Goal: Task Accomplishment & Management: Use online tool/utility

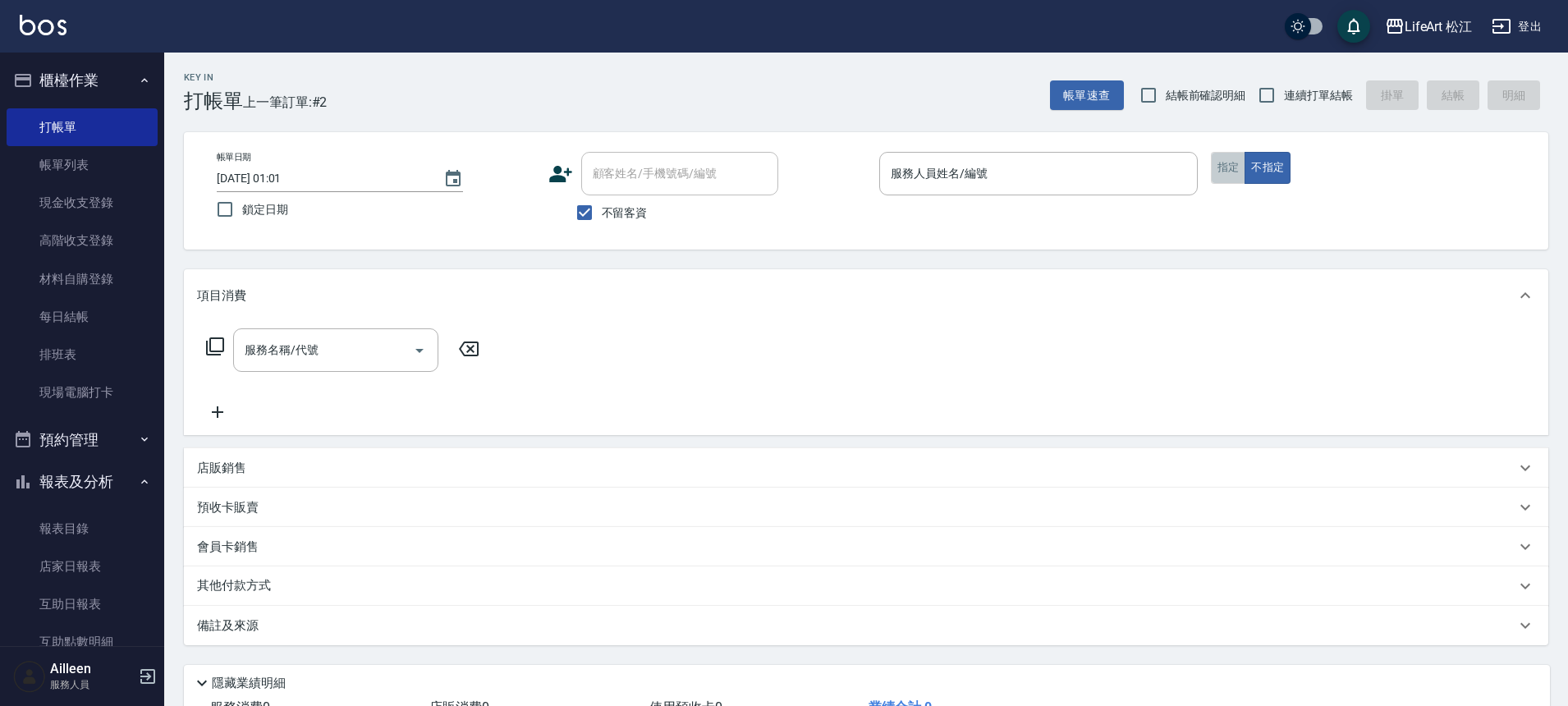
click at [1216, 169] on button "指定" at bounding box center [1229, 168] width 36 height 32
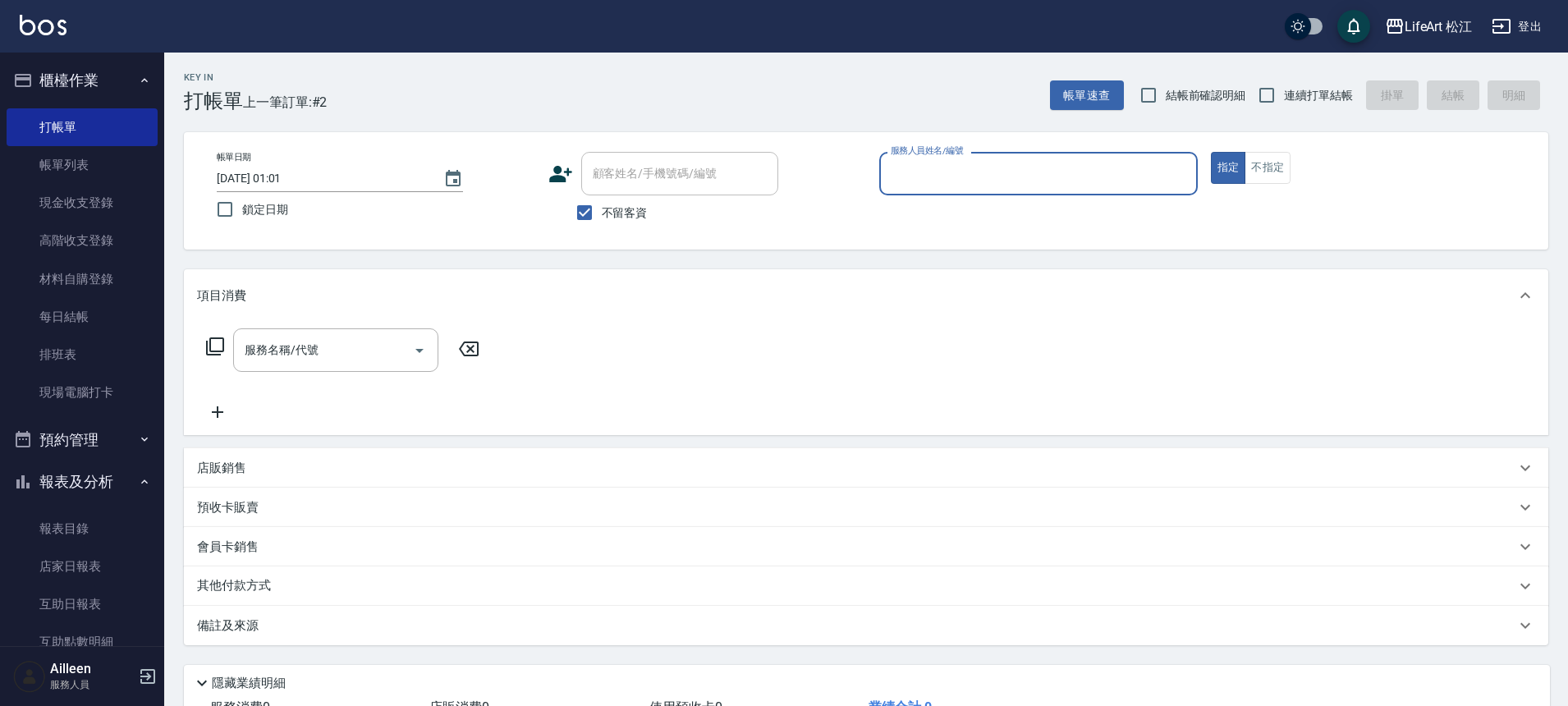
click at [1045, 187] on input "服務人員姓名/編號" at bounding box center [1038, 173] width 304 height 29
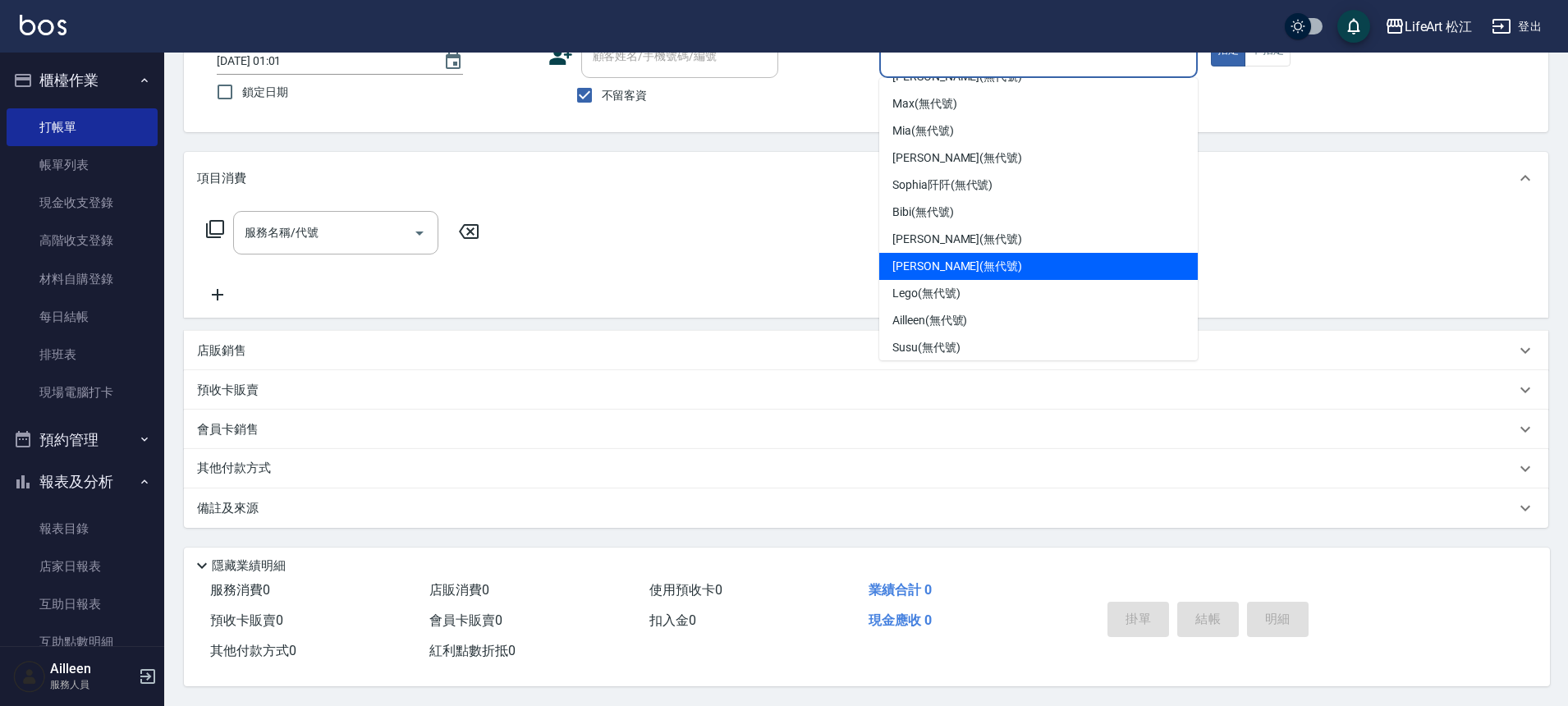
scroll to position [35, 0]
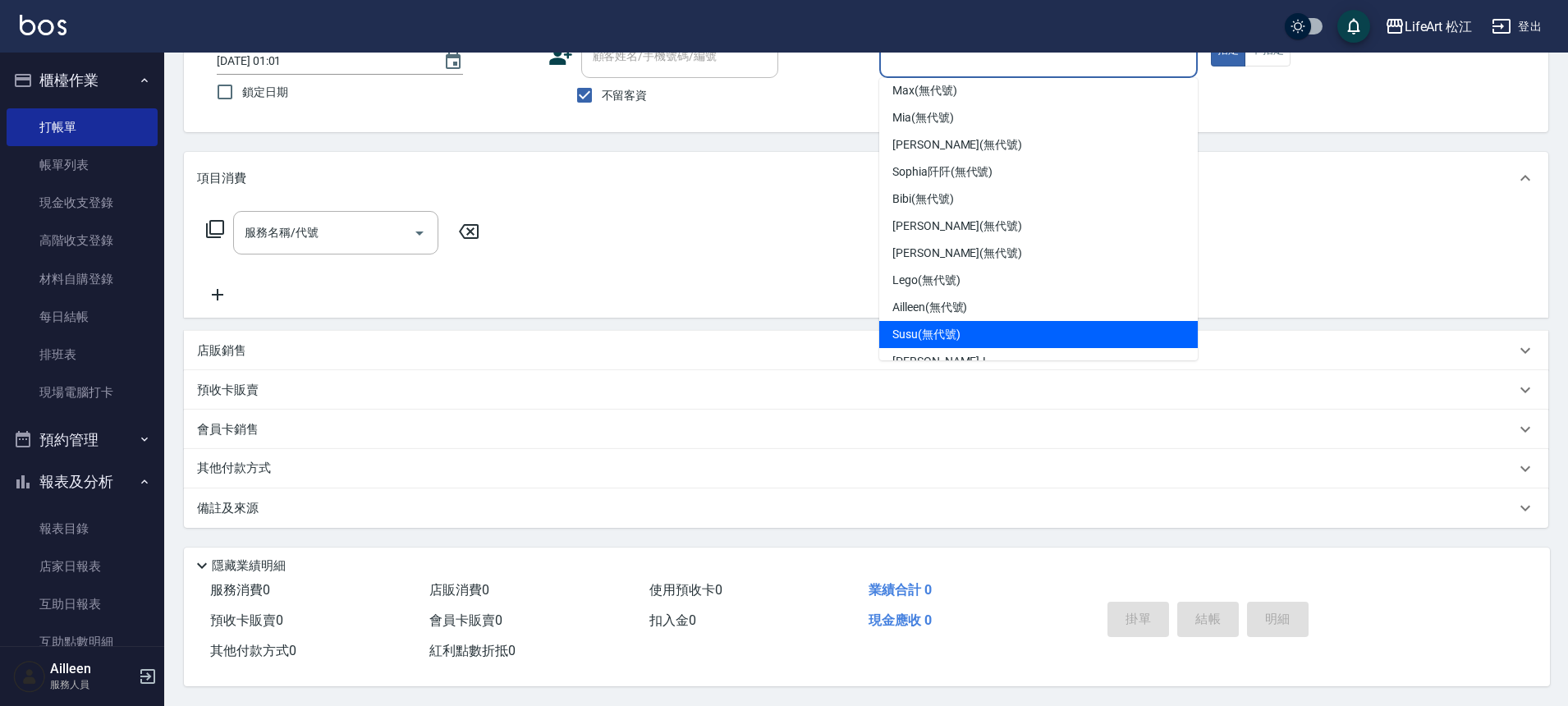
click at [981, 328] on div "Susu (無代號)" at bounding box center [1038, 334] width 319 height 27
type input "Susu(無代號)"
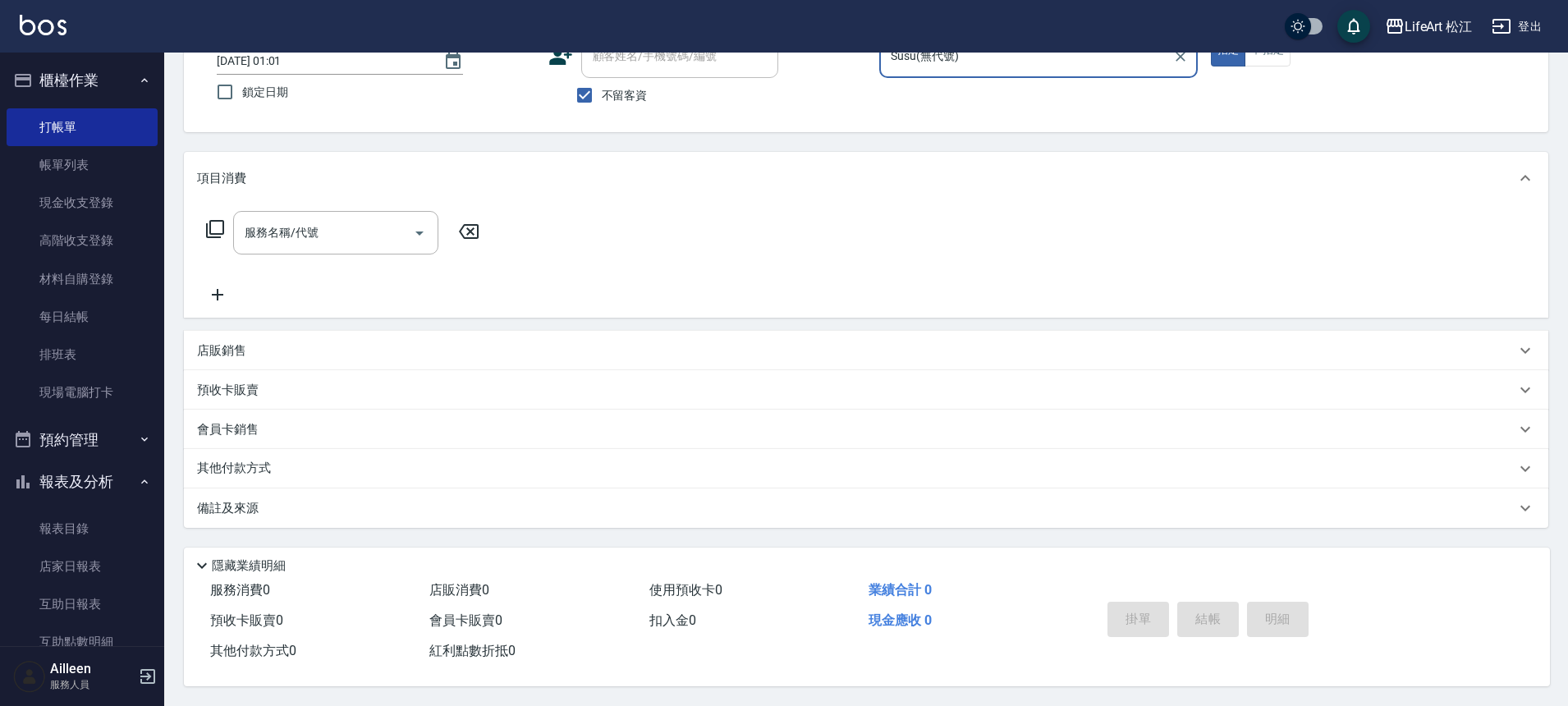
scroll to position [0, 0]
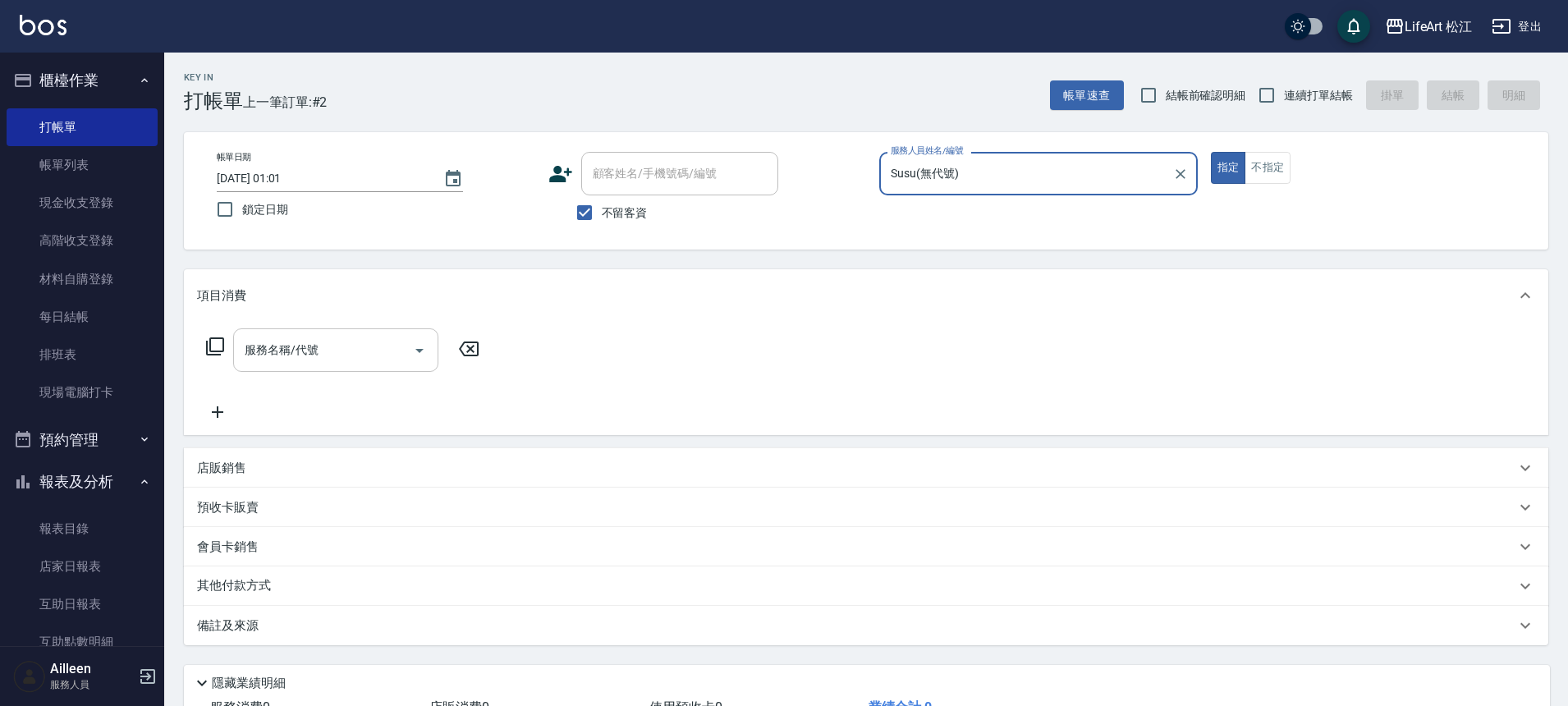
click at [391, 342] on input "服務名稱/代號" at bounding box center [323, 350] width 166 height 29
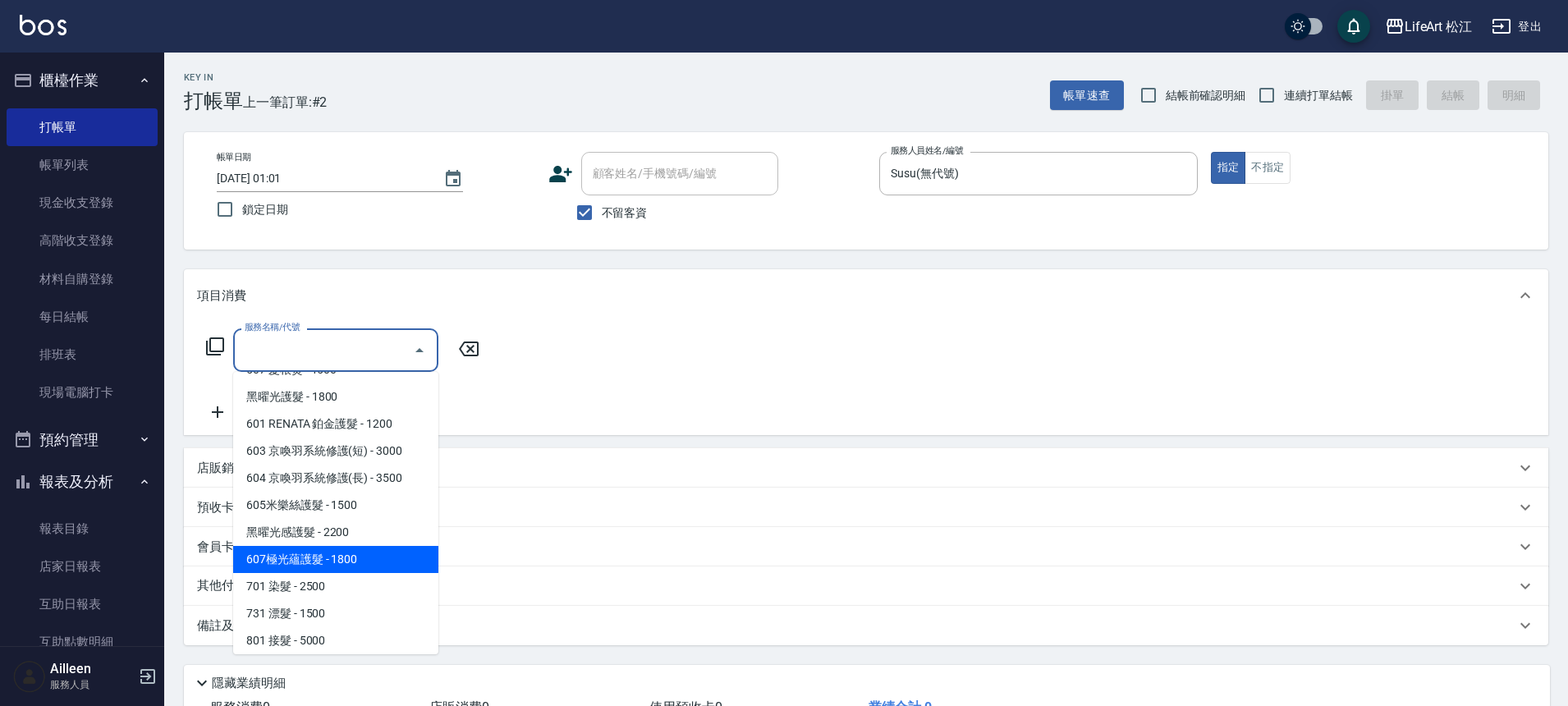
scroll to position [219, 0]
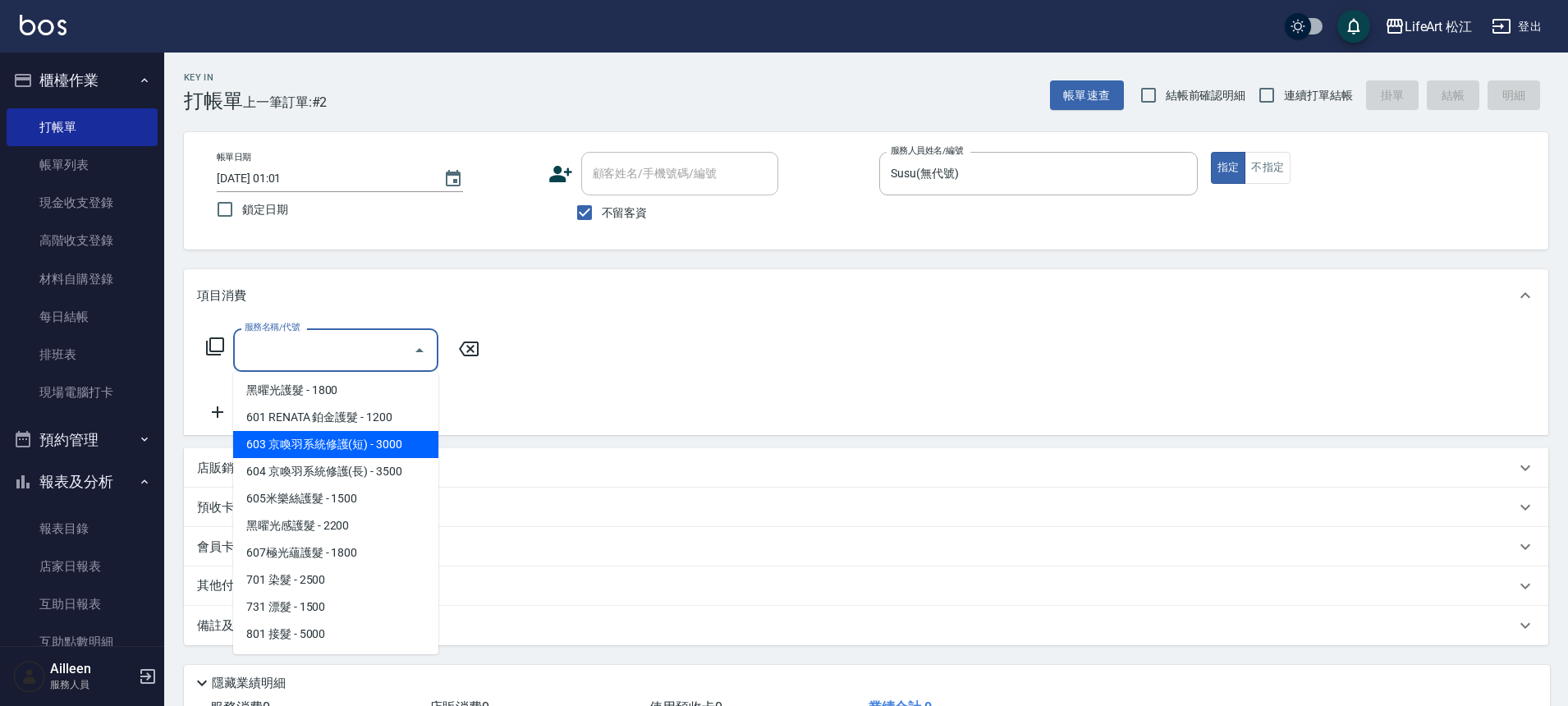
click at [359, 443] on span "603 京喚羽系統修護(短) - 3000" at bounding box center [336, 444] width 206 height 27
type input "603 京喚羽系統修護(短)(603)"
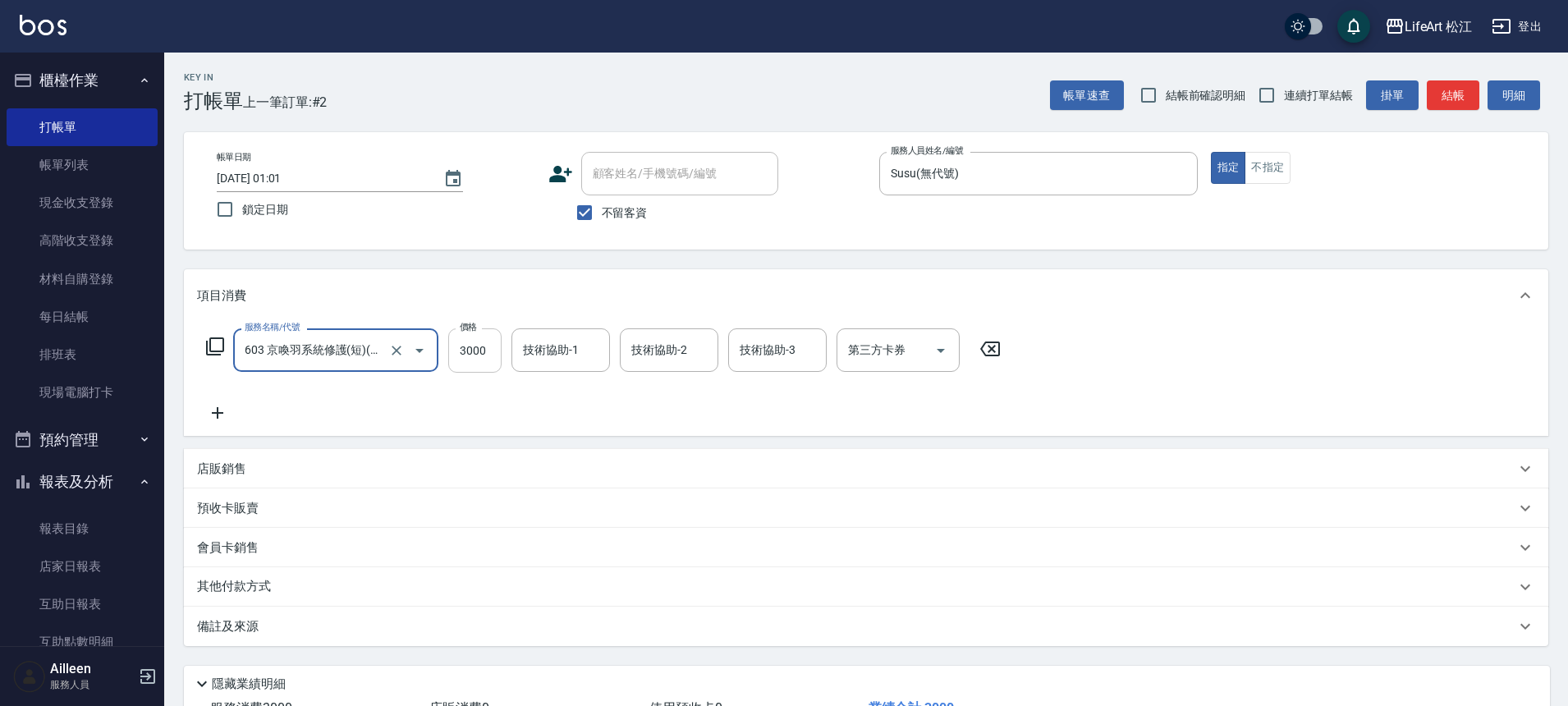
click at [477, 356] on input "3000" at bounding box center [475, 350] width 54 height 45
type input "2500"
click at [234, 422] on icon at bounding box center [217, 414] width 41 height 20
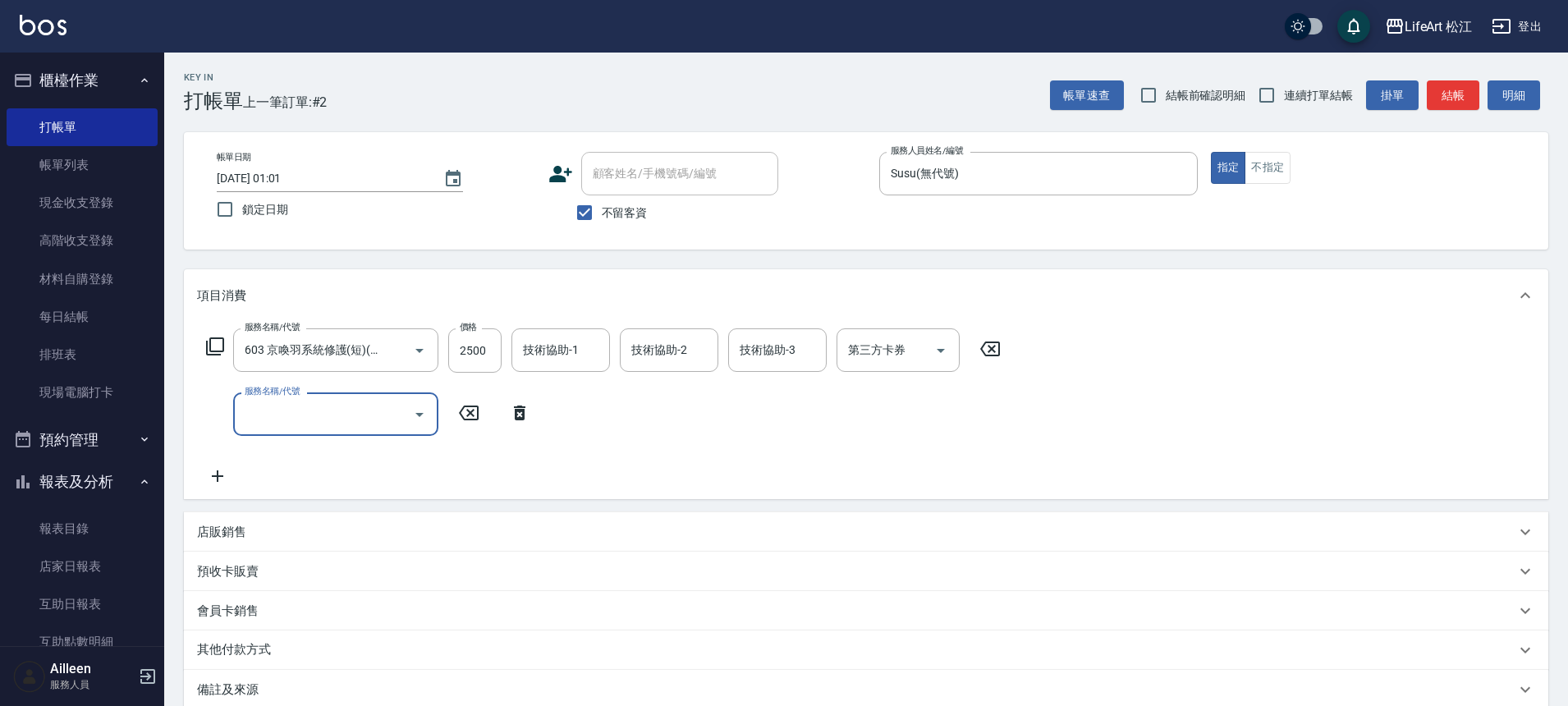
scroll to position [0, 0]
click at [303, 411] on input "服務名稱/代號" at bounding box center [323, 414] width 166 height 29
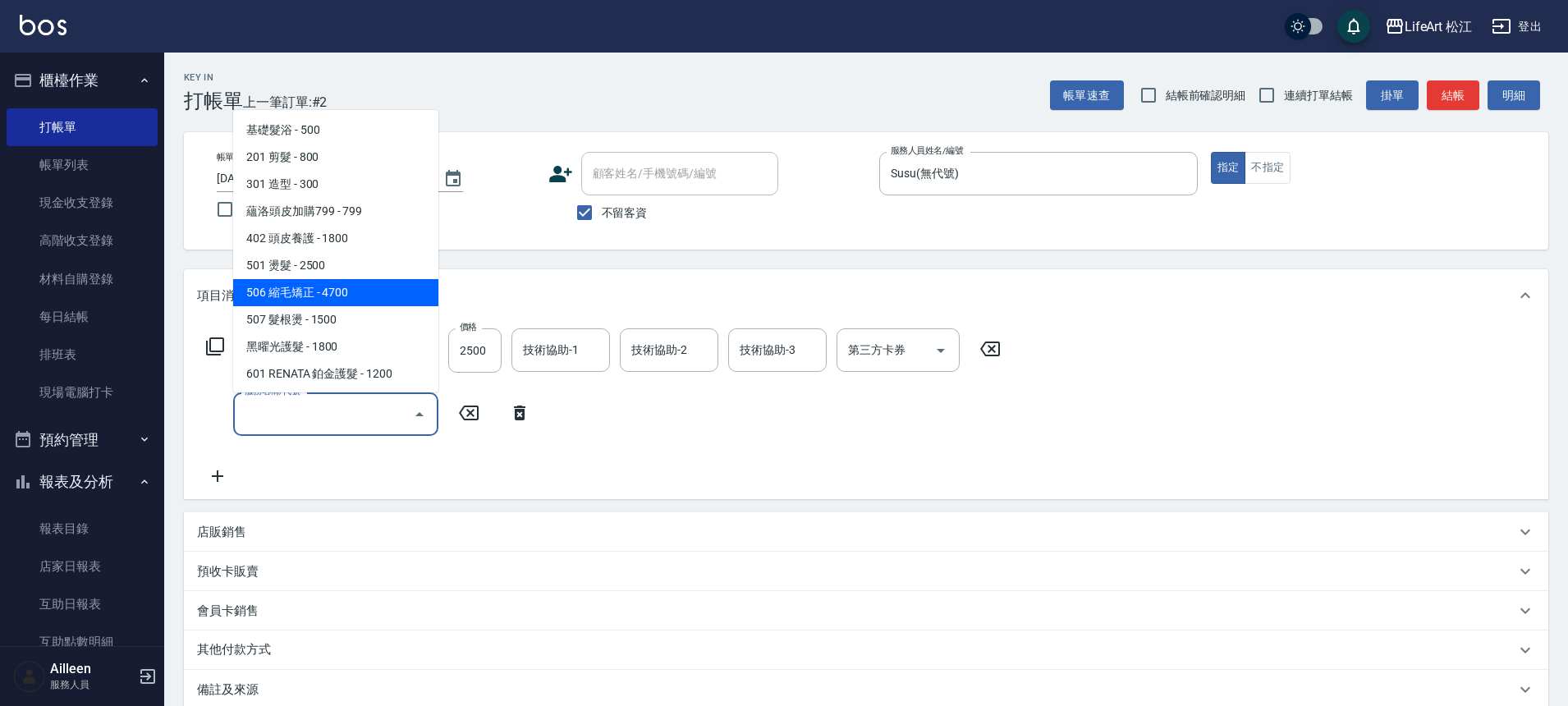
click at [301, 287] on span "506 縮毛矯正 - 4700" at bounding box center [336, 292] width 206 height 27
type input "506 縮毛矯正 (506)"
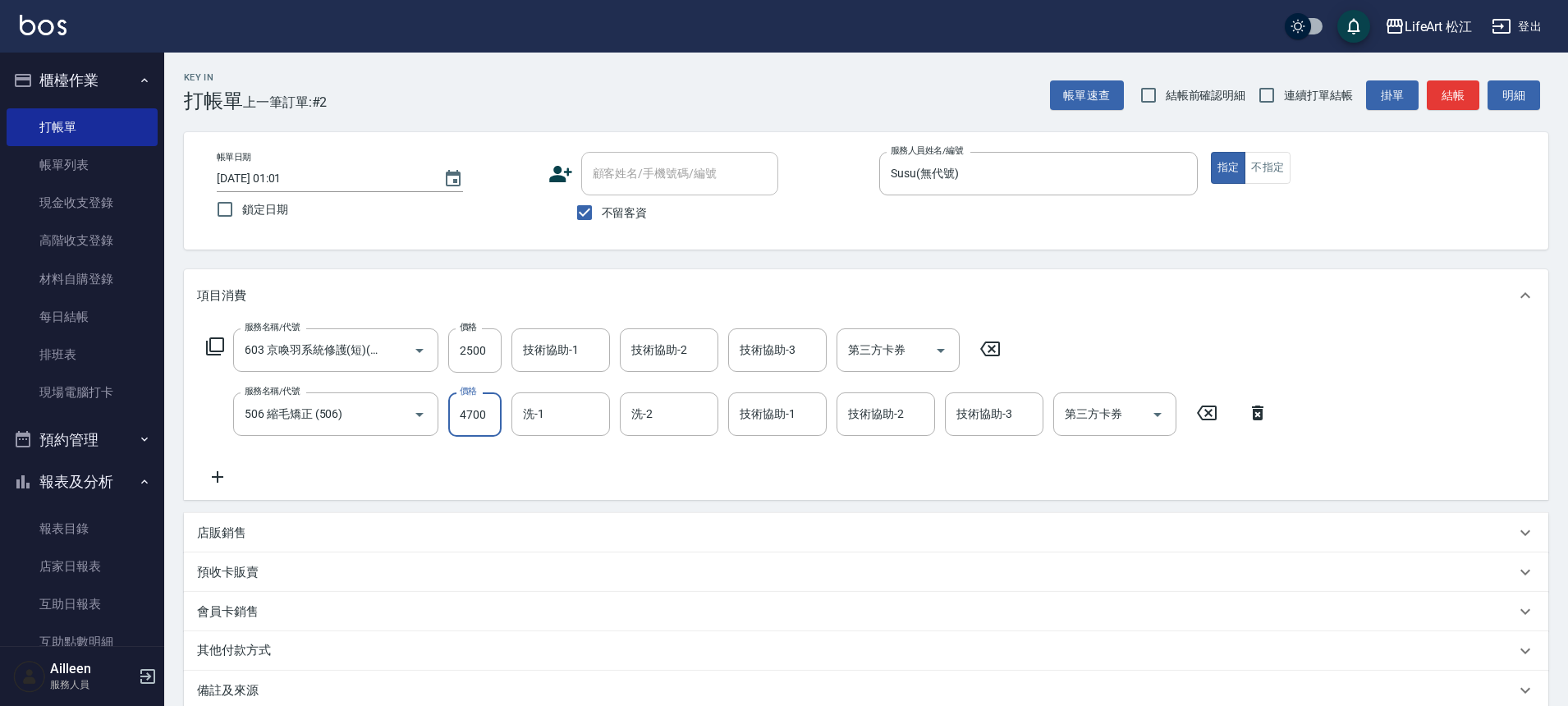
click at [470, 422] on input "4700" at bounding box center [475, 415] width 54 height 45
type input "1000"
click at [218, 486] on icon at bounding box center [217, 477] width 41 height 20
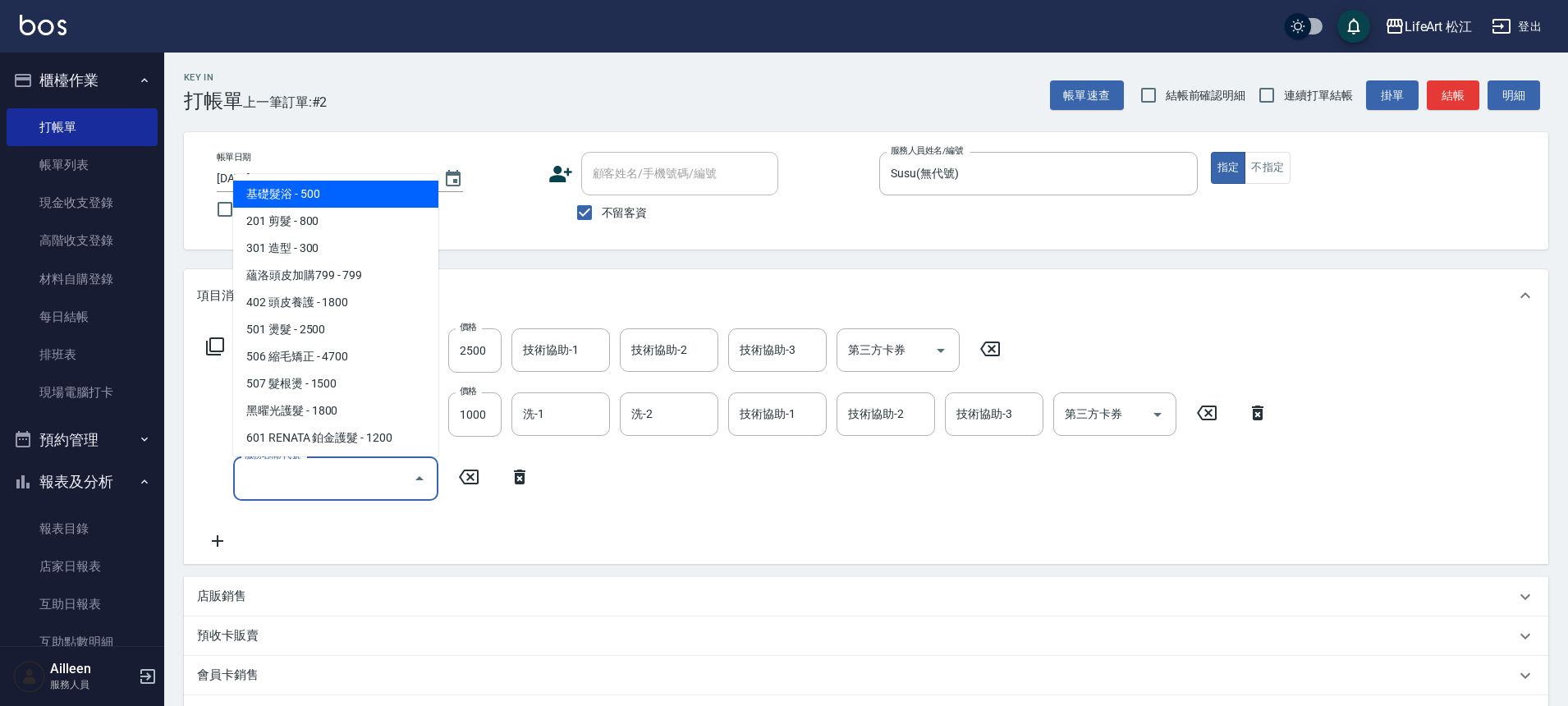
click at [257, 468] on input "服務名稱/代號" at bounding box center [323, 478] width 166 height 29
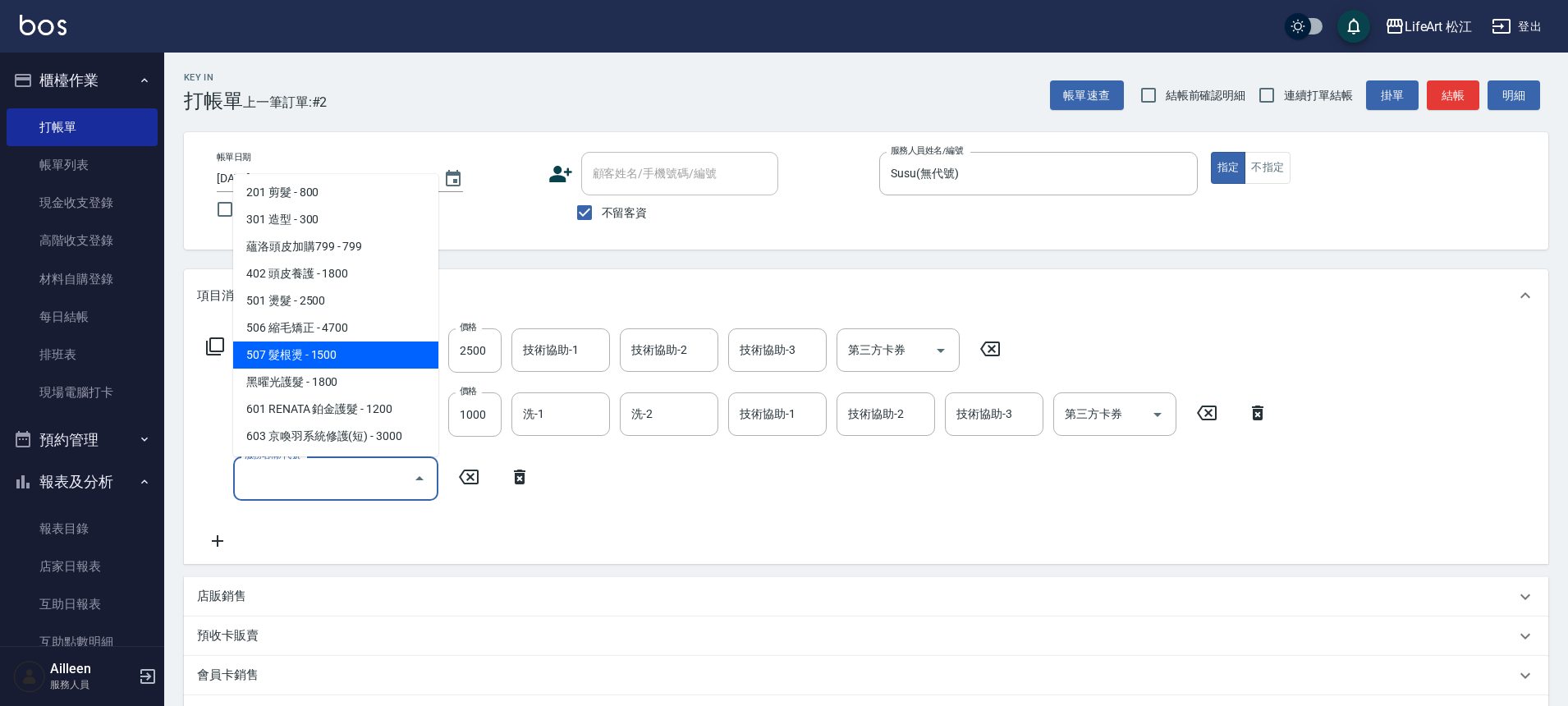
scroll to position [196, 0]
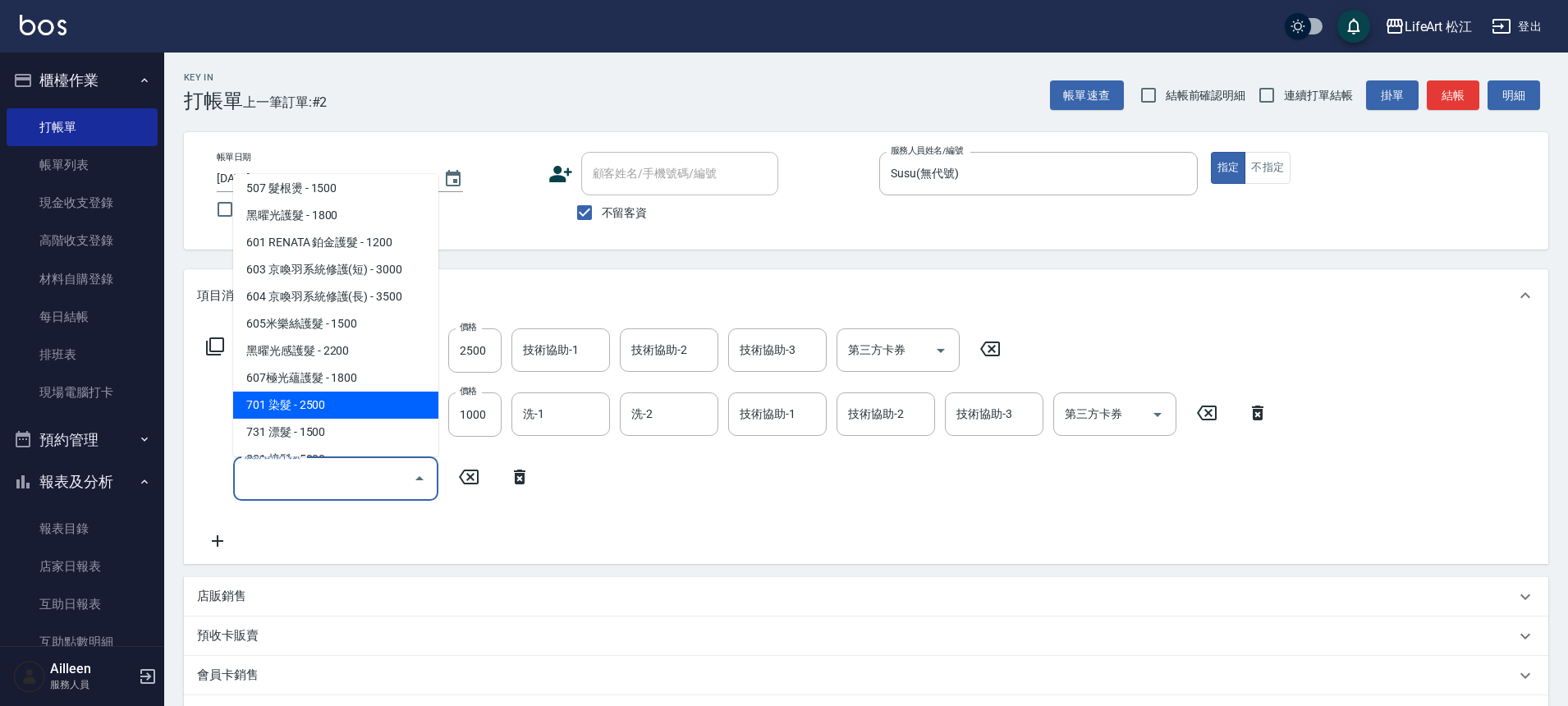
click at [324, 400] on span "701 染髮 - 2500" at bounding box center [336, 405] width 206 height 27
type input "701 染髮(701)"
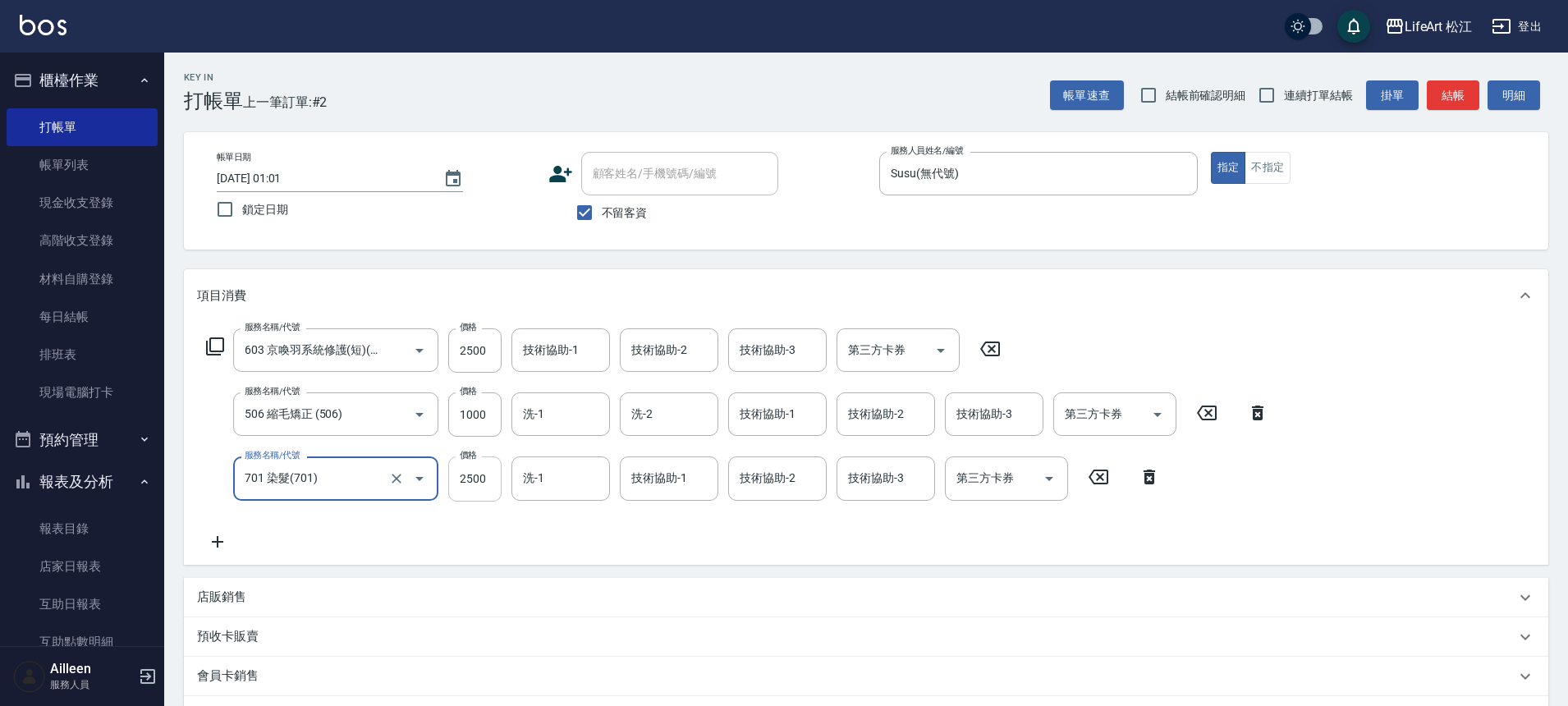
click at [481, 475] on input "2500" at bounding box center [475, 478] width 54 height 45
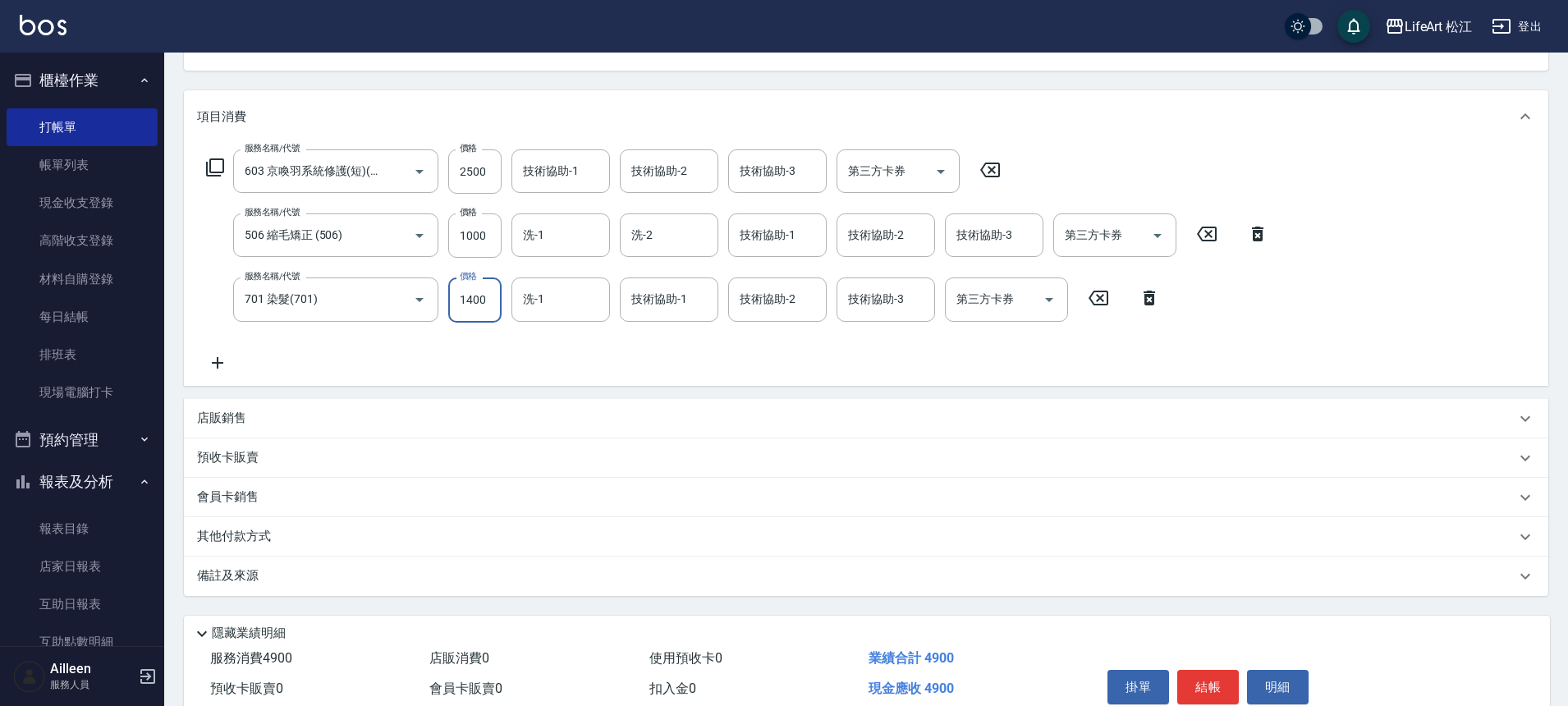
scroll to position [255, 0]
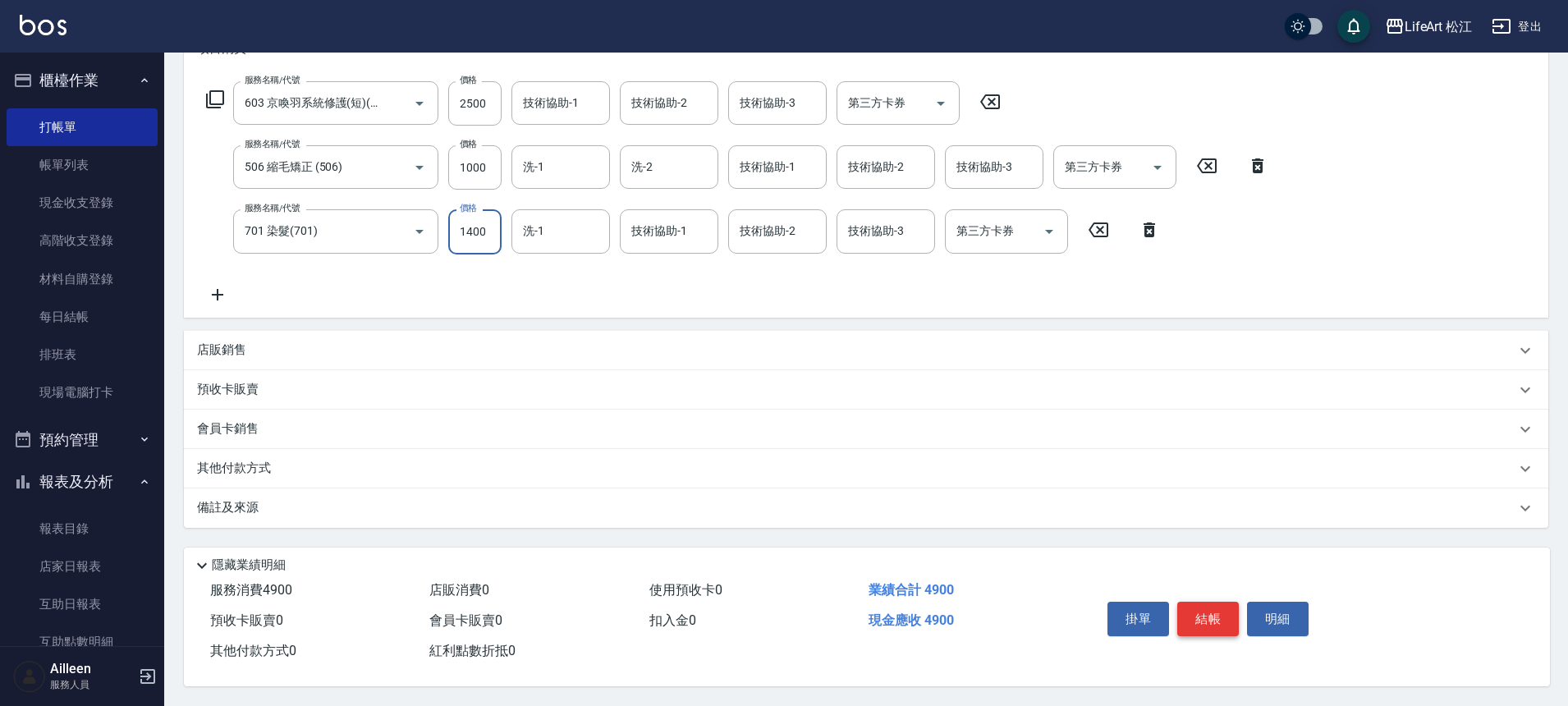
type input "1400"
click at [1209, 615] on button "結帳" at bounding box center [1208, 619] width 62 height 35
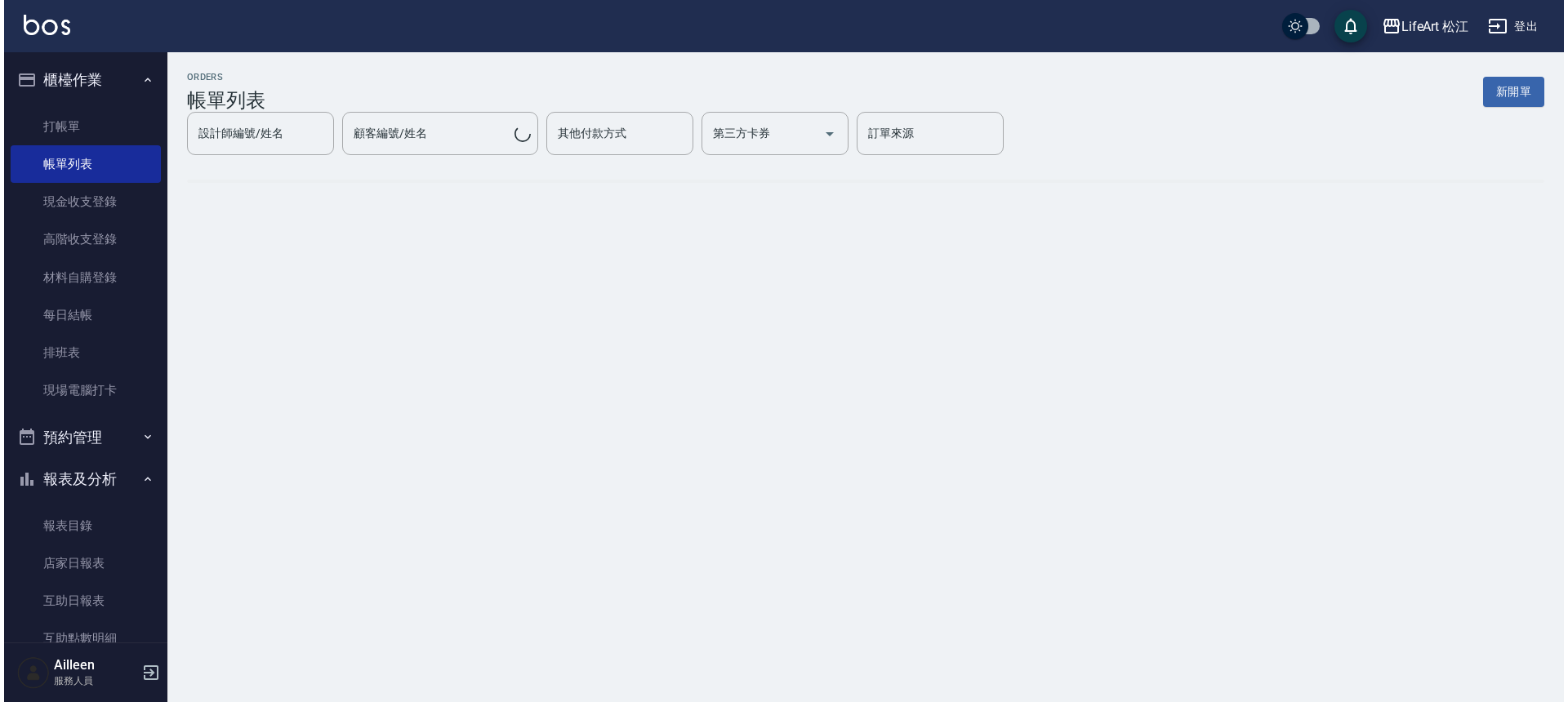
scroll to position [0, 0]
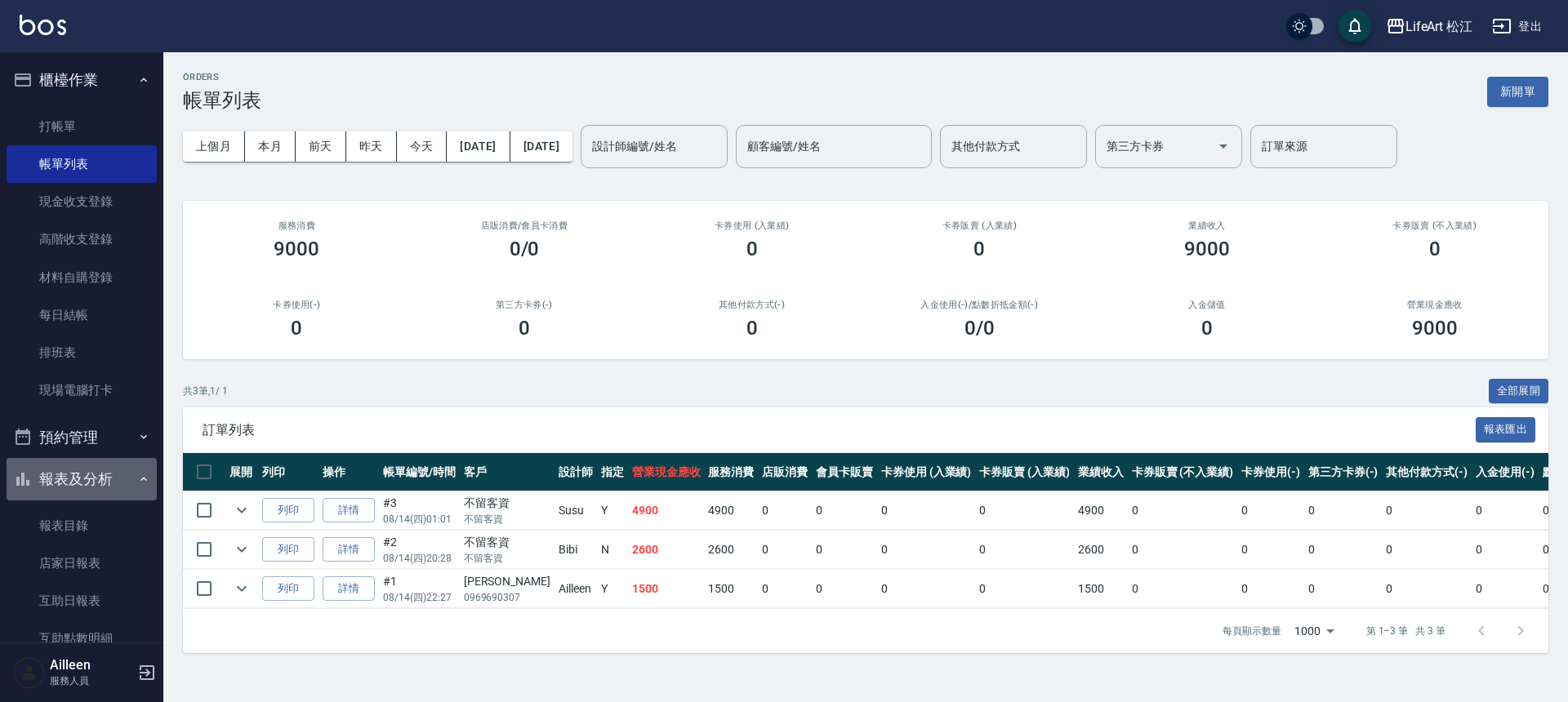
click at [103, 480] on button "報表及分析" at bounding box center [82, 479] width 150 height 43
click at [116, 481] on button "報表及分析" at bounding box center [82, 479] width 150 height 43
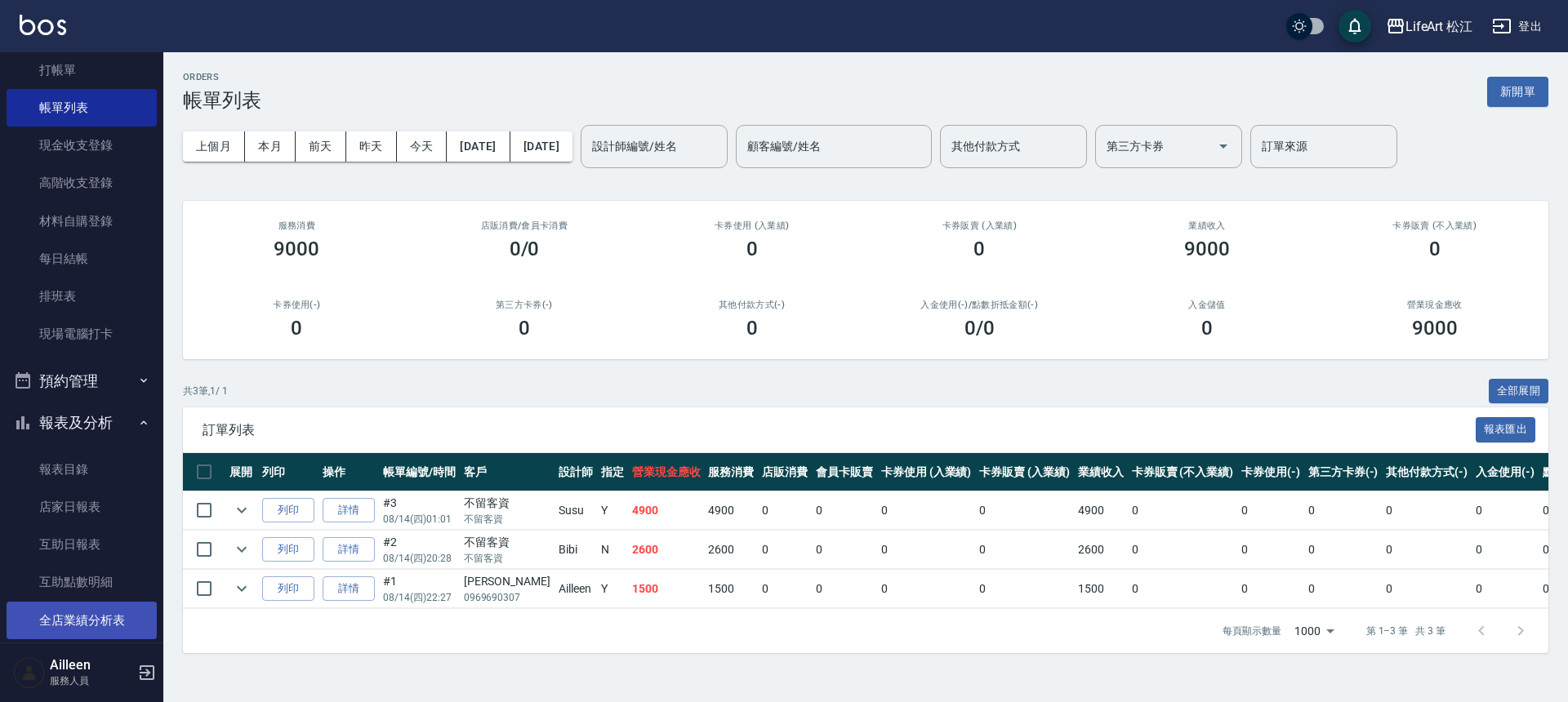
scroll to position [135, 0]
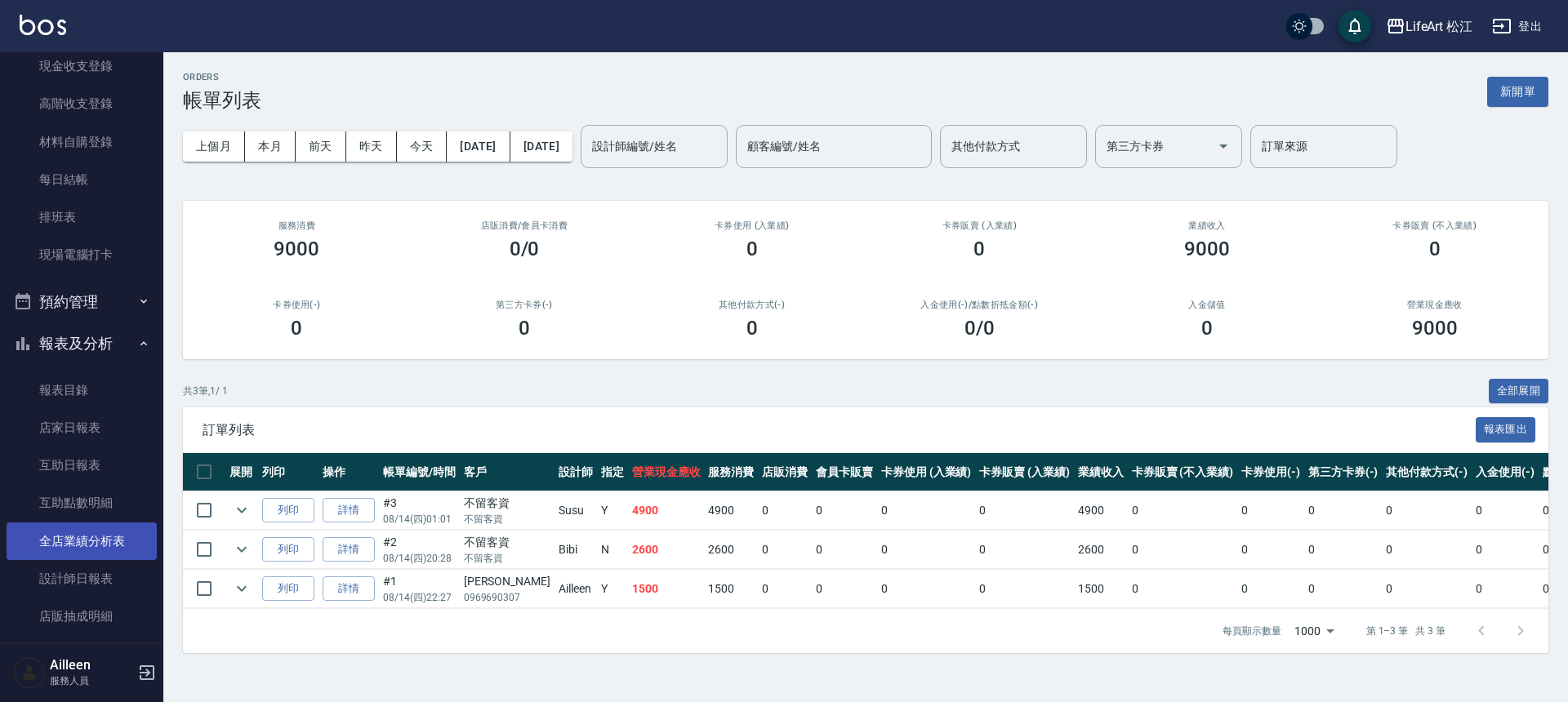
click at [110, 546] on link "全店業績分析表" at bounding box center [82, 542] width 150 height 38
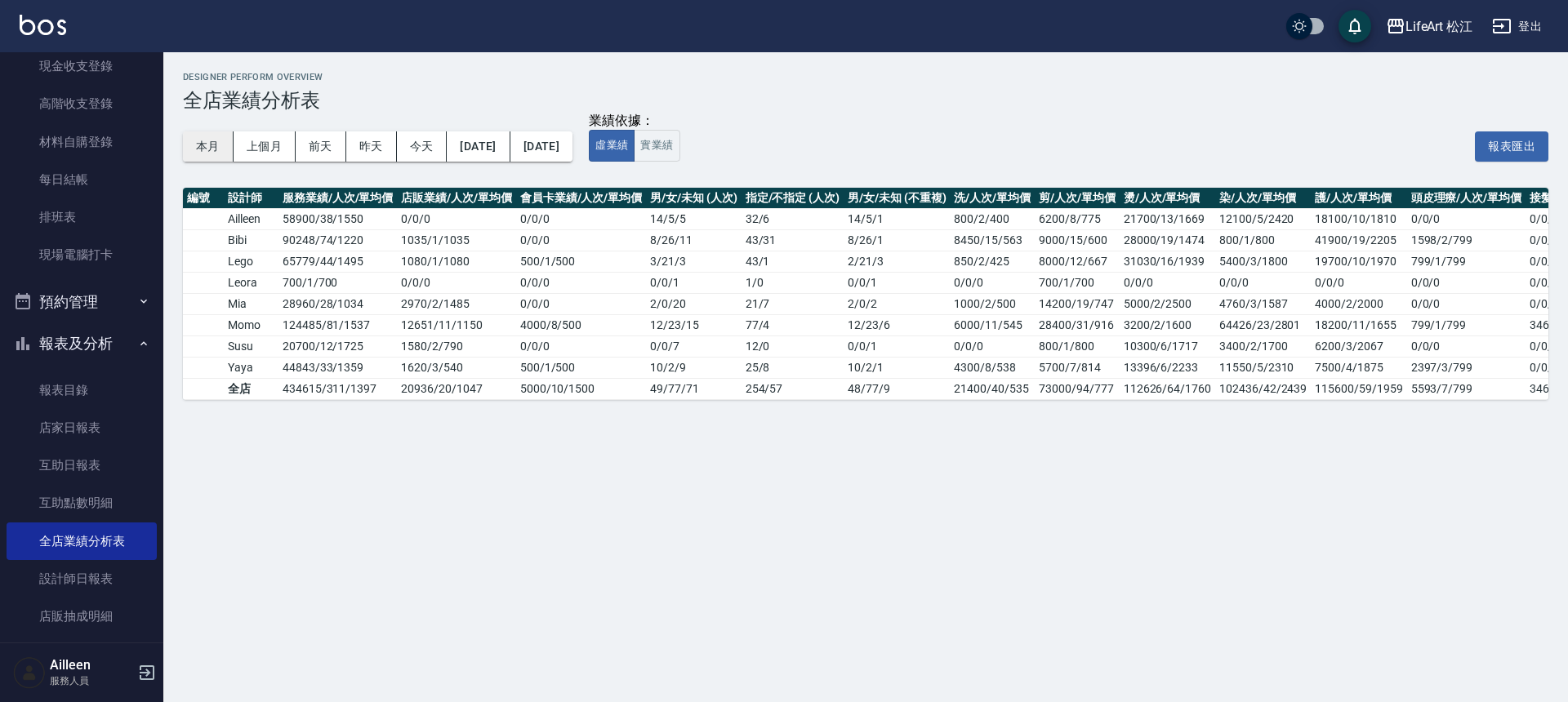
click at [211, 141] on button "本月" at bounding box center [208, 146] width 50 height 31
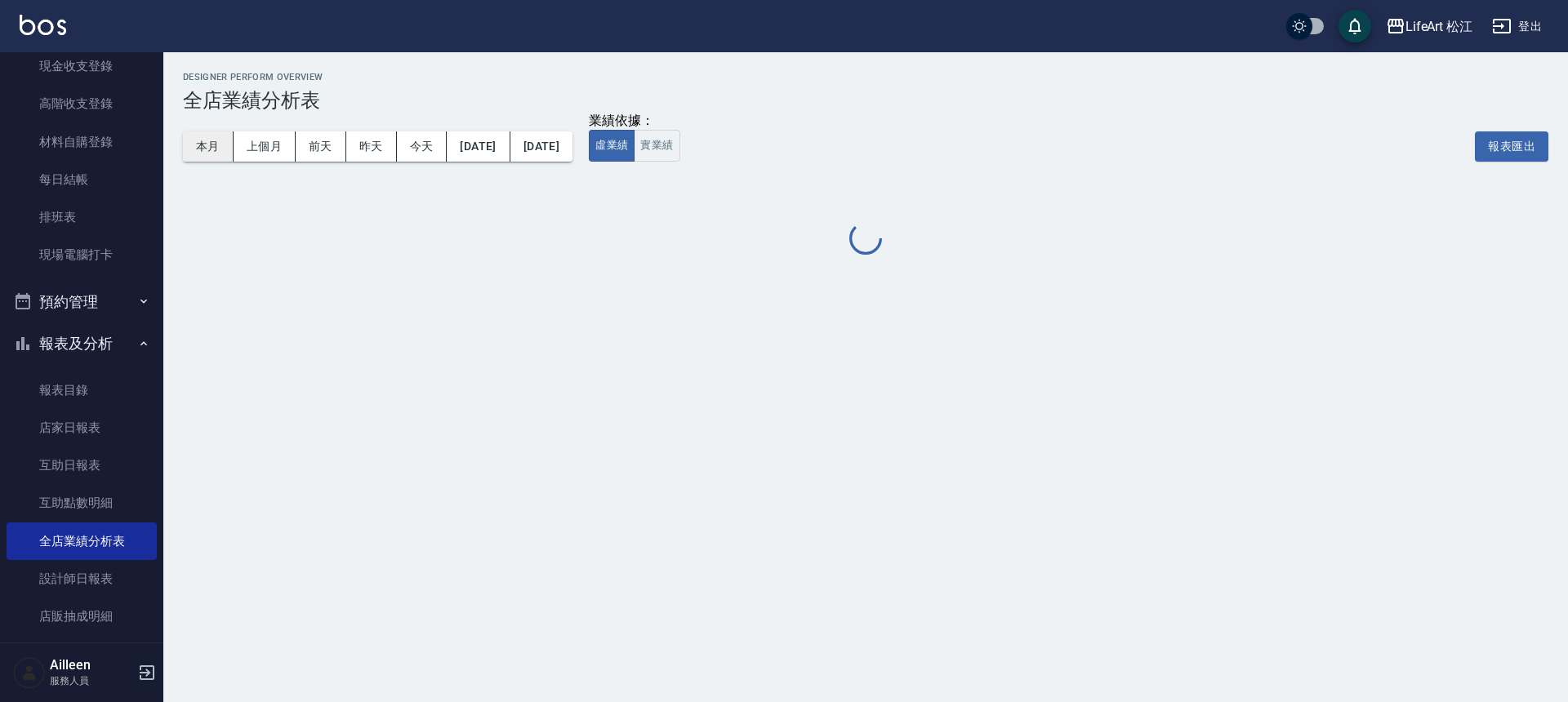
click at [211, 140] on button "本月" at bounding box center [208, 146] width 50 height 31
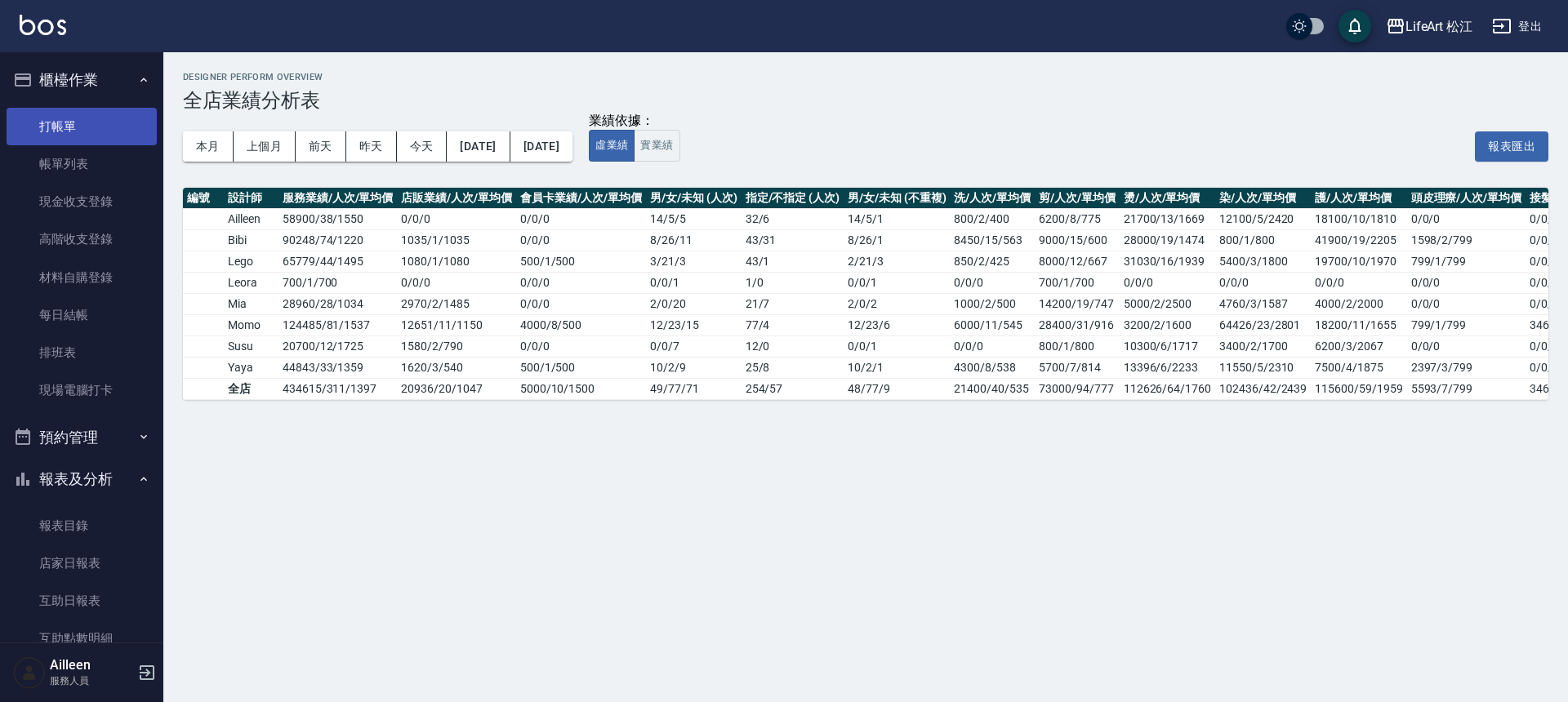
click at [60, 120] on link "打帳單" at bounding box center [82, 127] width 150 height 38
